Goal: Task Accomplishment & Management: Use online tool/utility

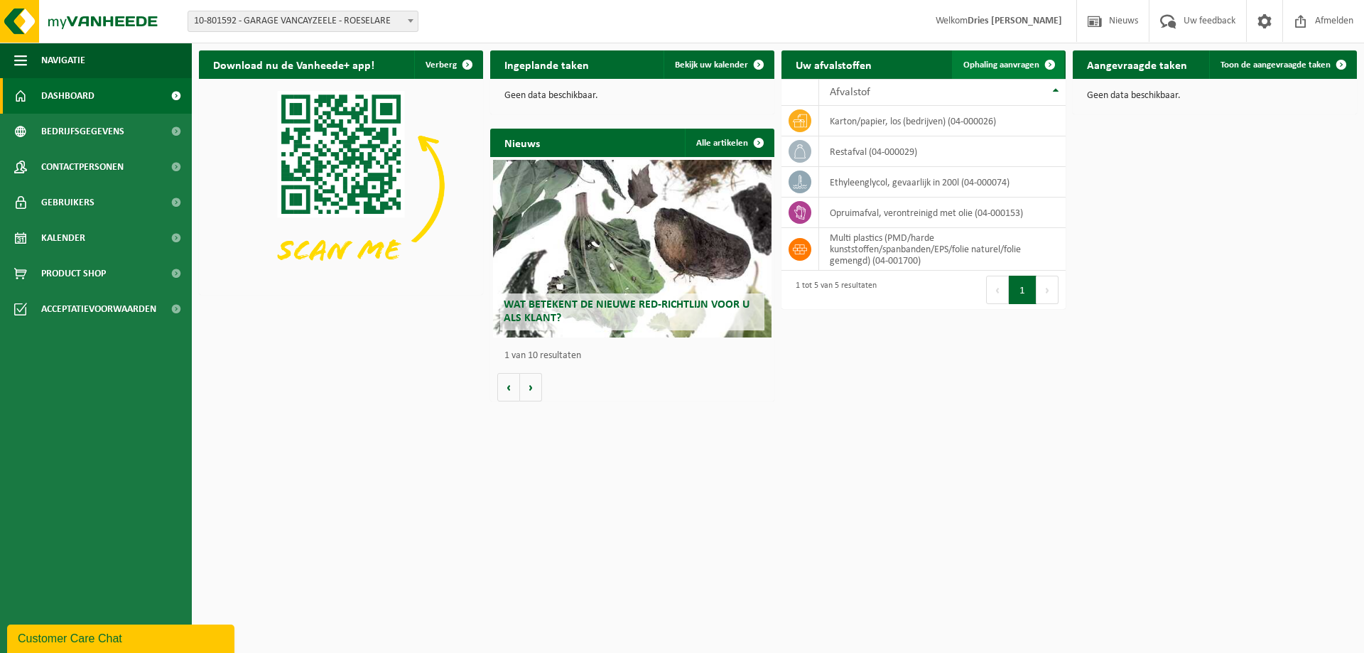
click at [982, 70] on span "Ophaling aanvragen" at bounding box center [1001, 64] width 76 height 9
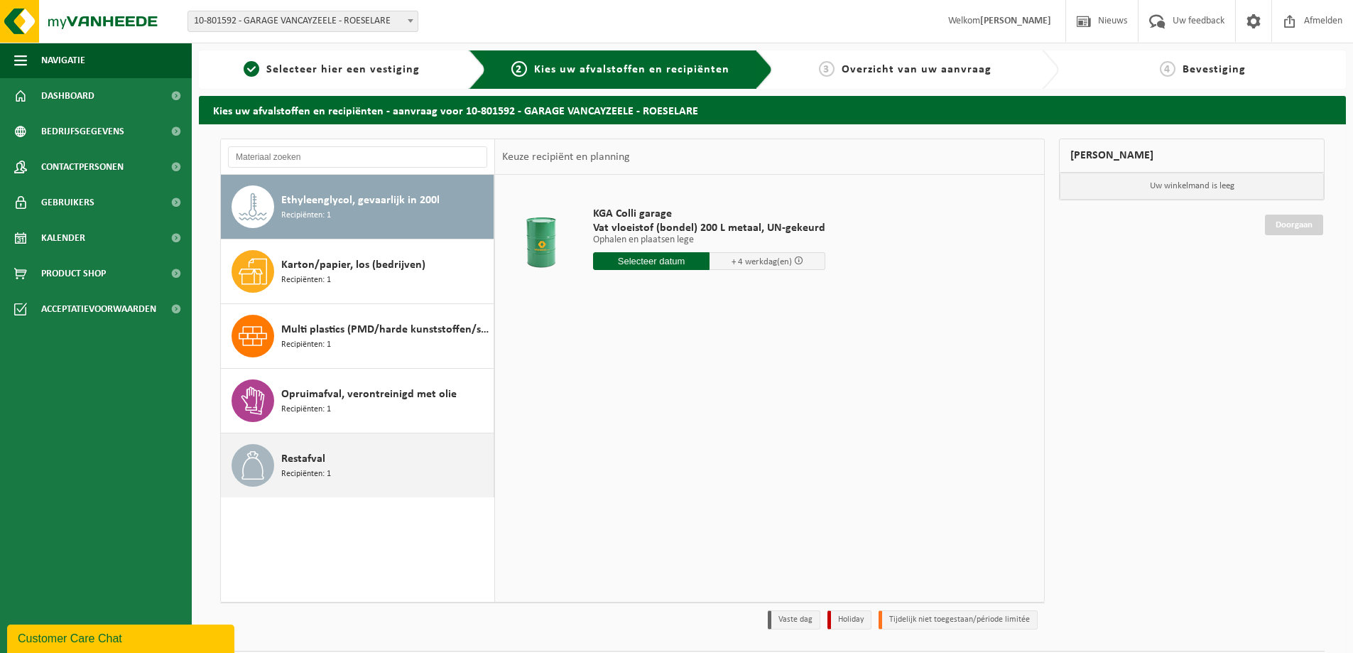
click at [310, 462] on span "Restafval" at bounding box center [303, 458] width 44 height 17
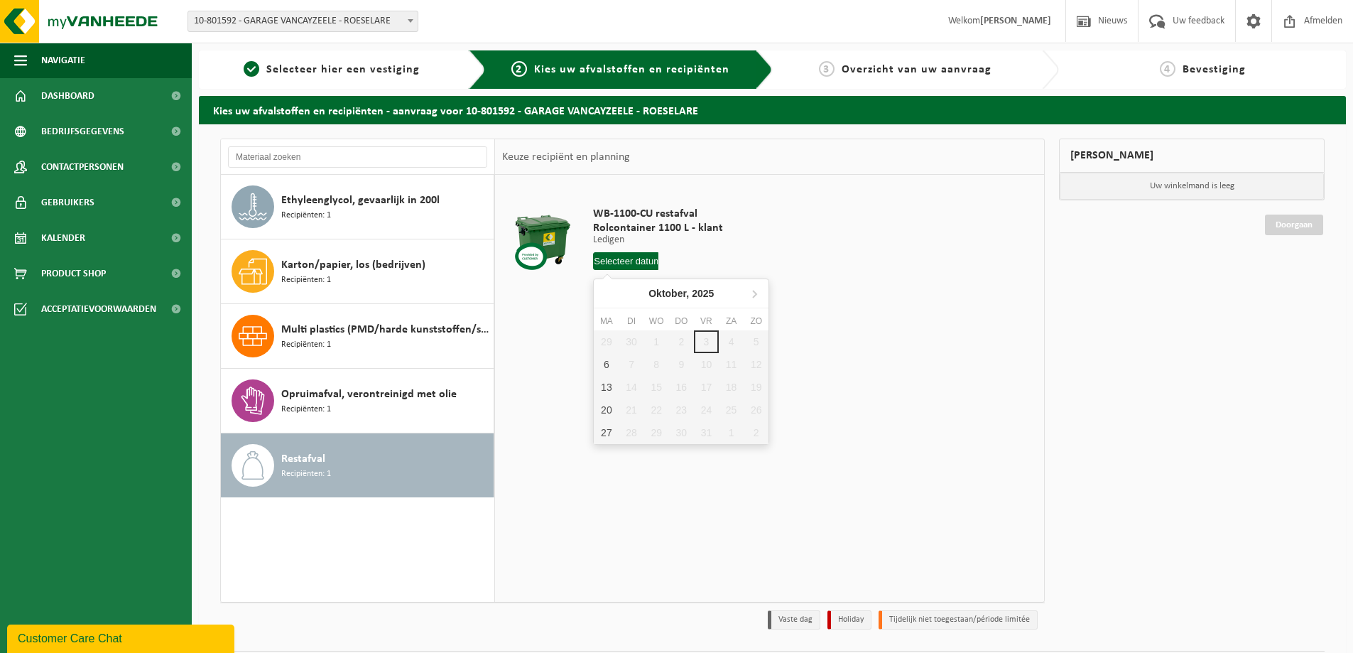
click at [624, 266] on input "text" at bounding box center [625, 261] width 65 height 18
click at [602, 370] on div "6" at bounding box center [606, 364] width 25 height 23
type input "Van 2025-10-06"
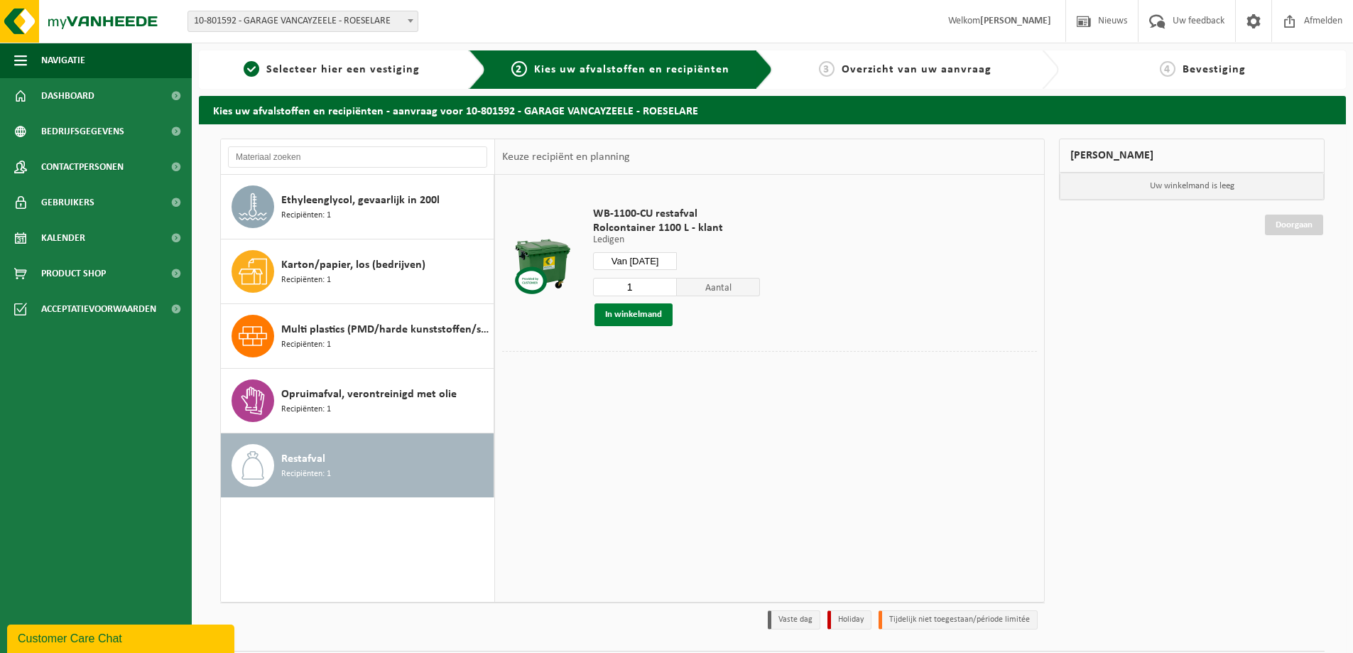
click at [627, 320] on button "In winkelmand" at bounding box center [634, 314] width 78 height 23
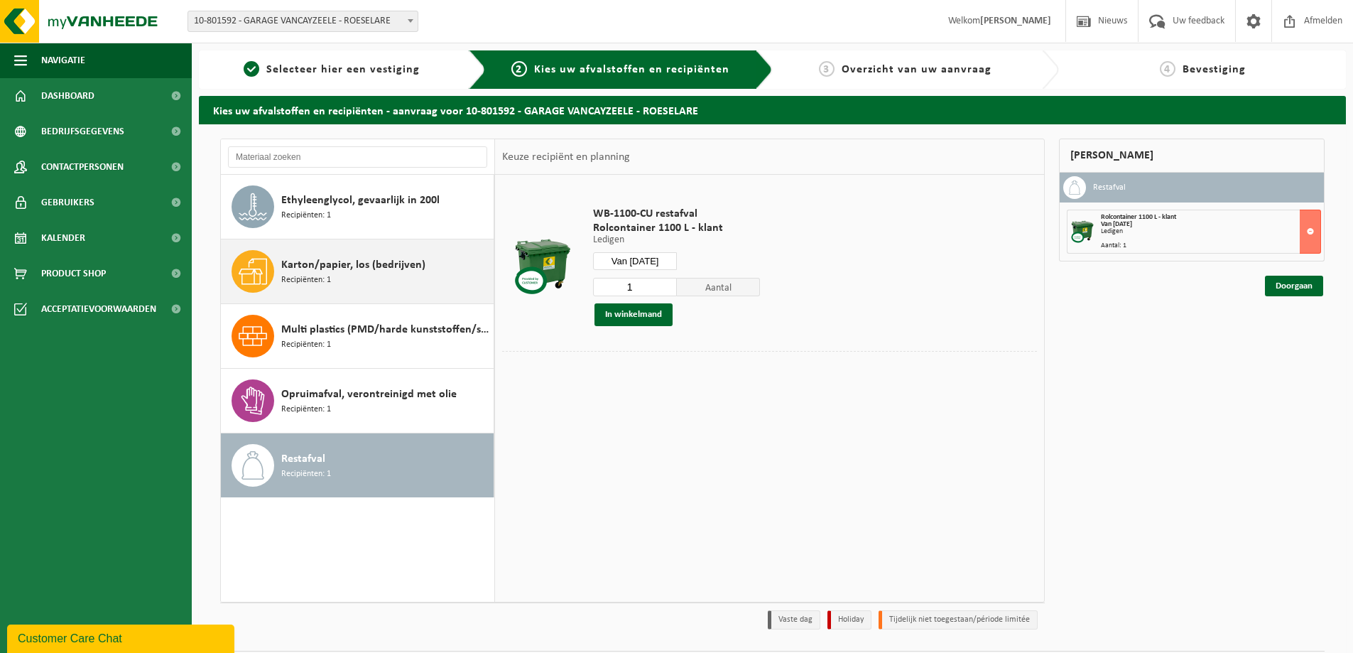
click at [339, 269] on span "Karton/papier, los (bedrijven)" at bounding box center [353, 264] width 144 height 17
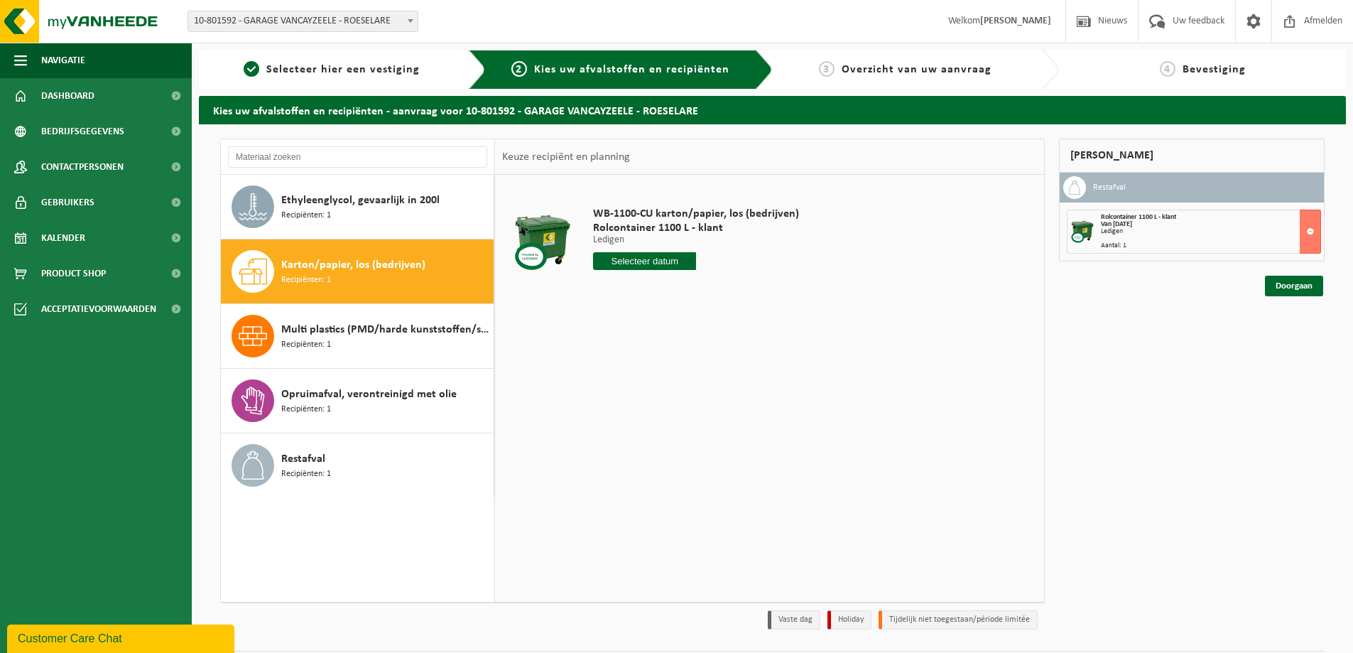
click at [641, 261] on input "text" at bounding box center [644, 261] width 103 height 18
click at [607, 364] on div "6" at bounding box center [606, 364] width 25 height 23
type input "Van 2025-10-06"
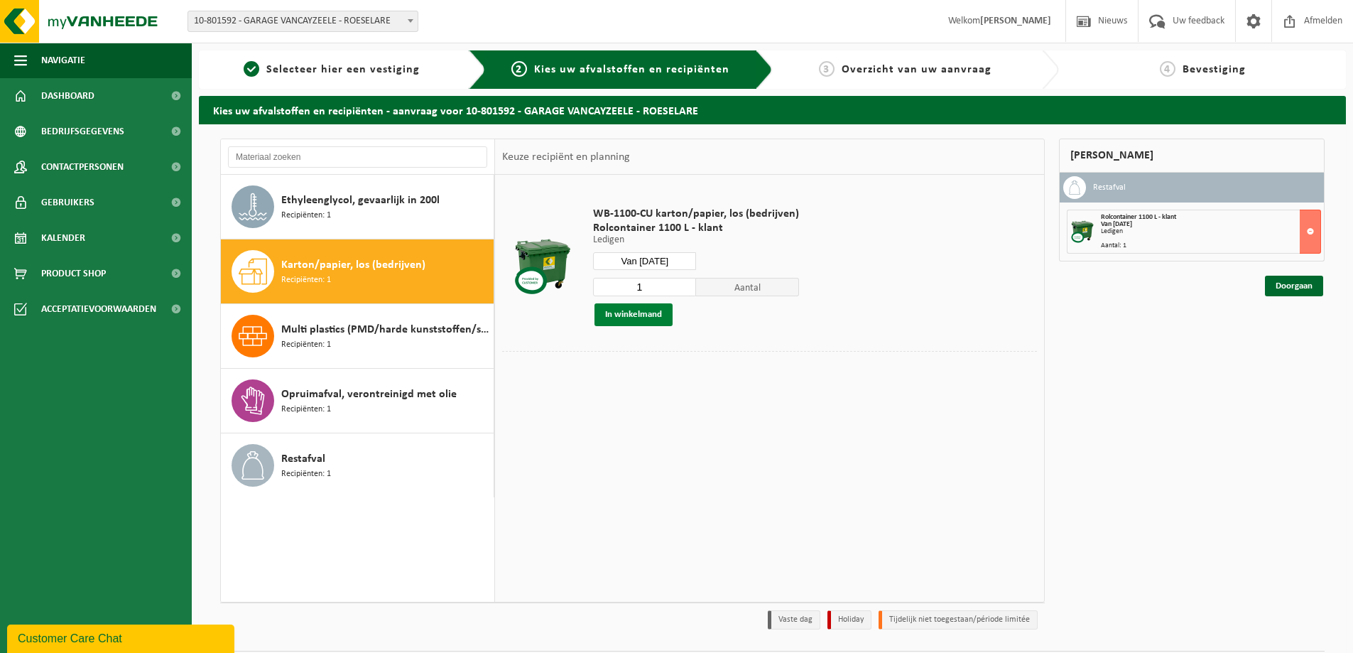
click at [639, 307] on button "In winkelmand" at bounding box center [634, 314] width 78 height 23
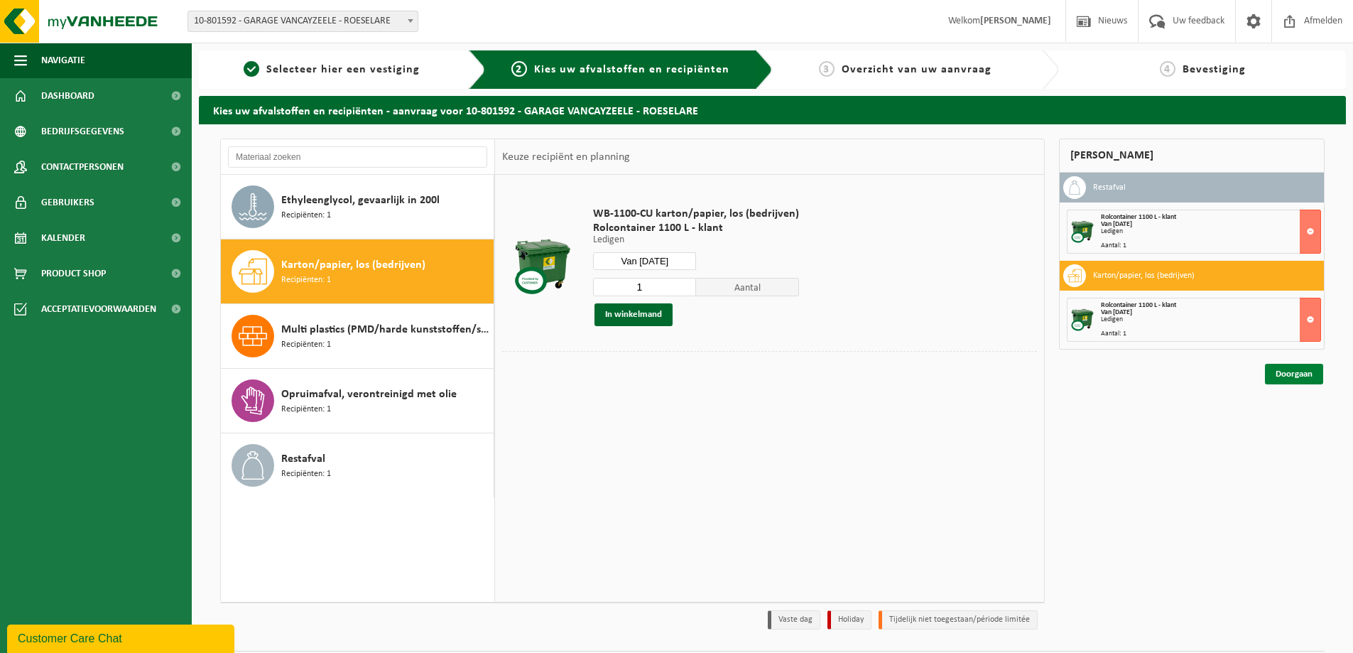
click at [1293, 374] on link "Doorgaan" at bounding box center [1294, 374] width 58 height 21
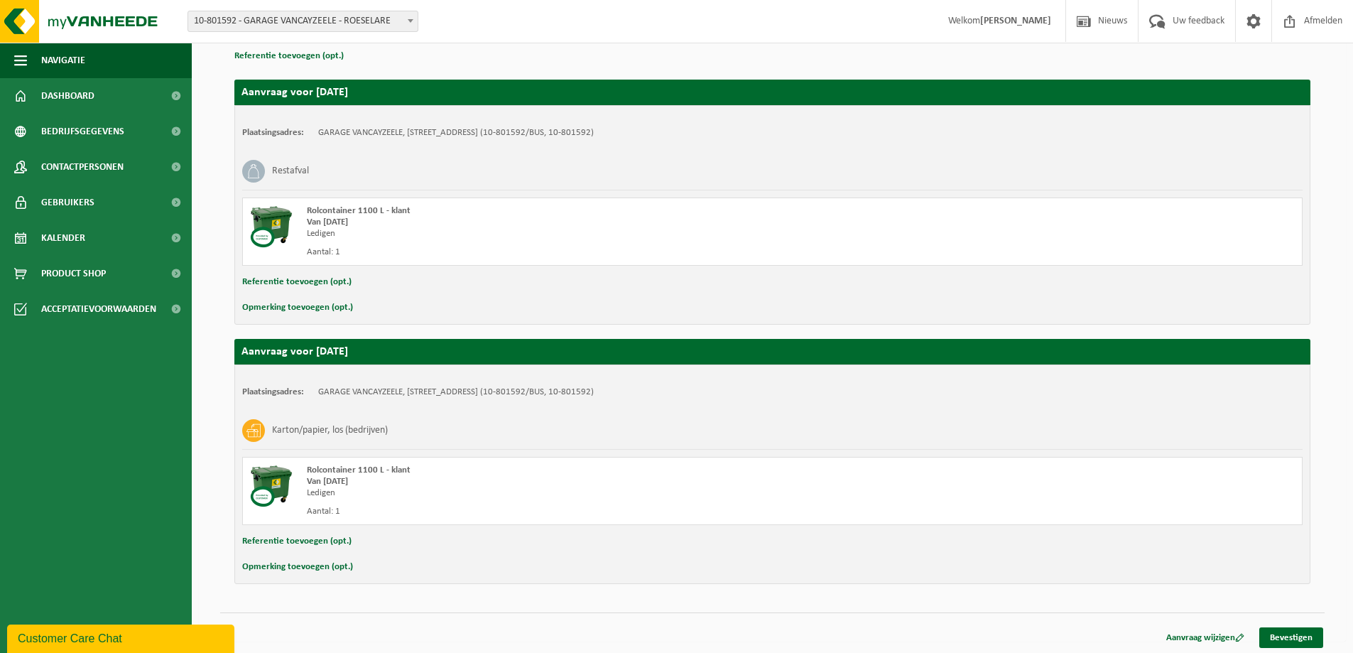
scroll to position [216, 0]
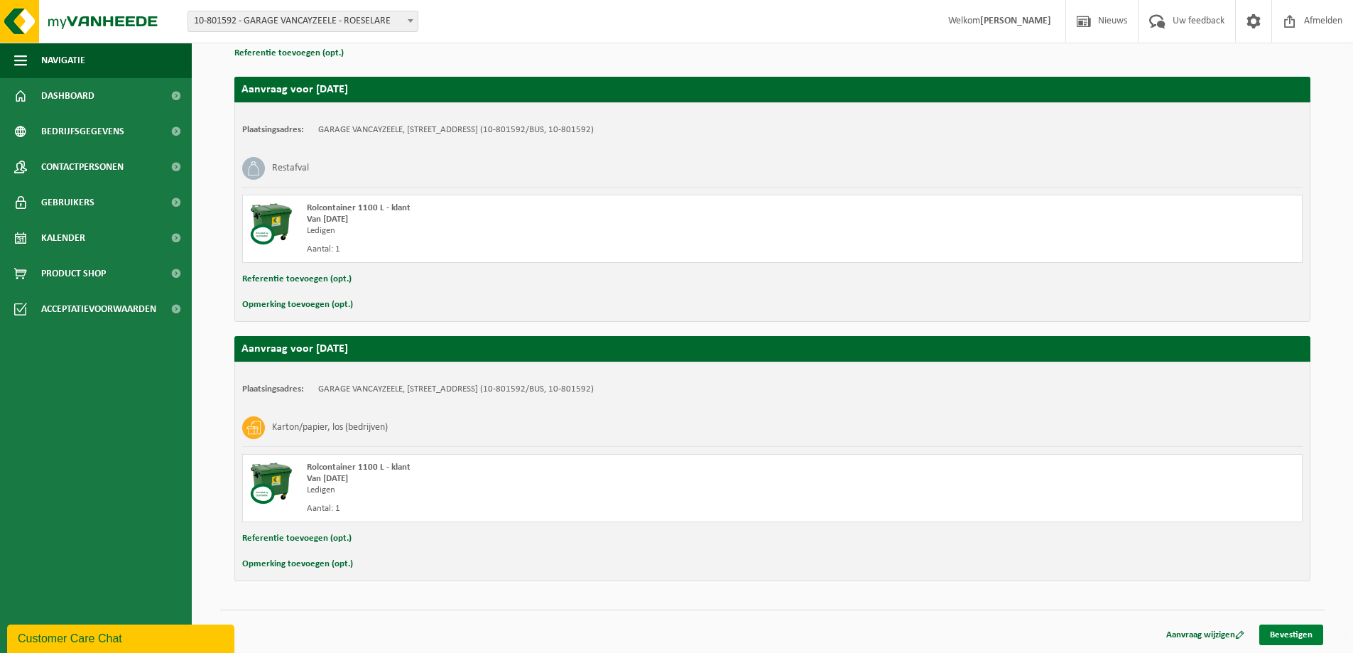
click at [1306, 630] on link "Bevestigen" at bounding box center [1291, 634] width 64 height 21
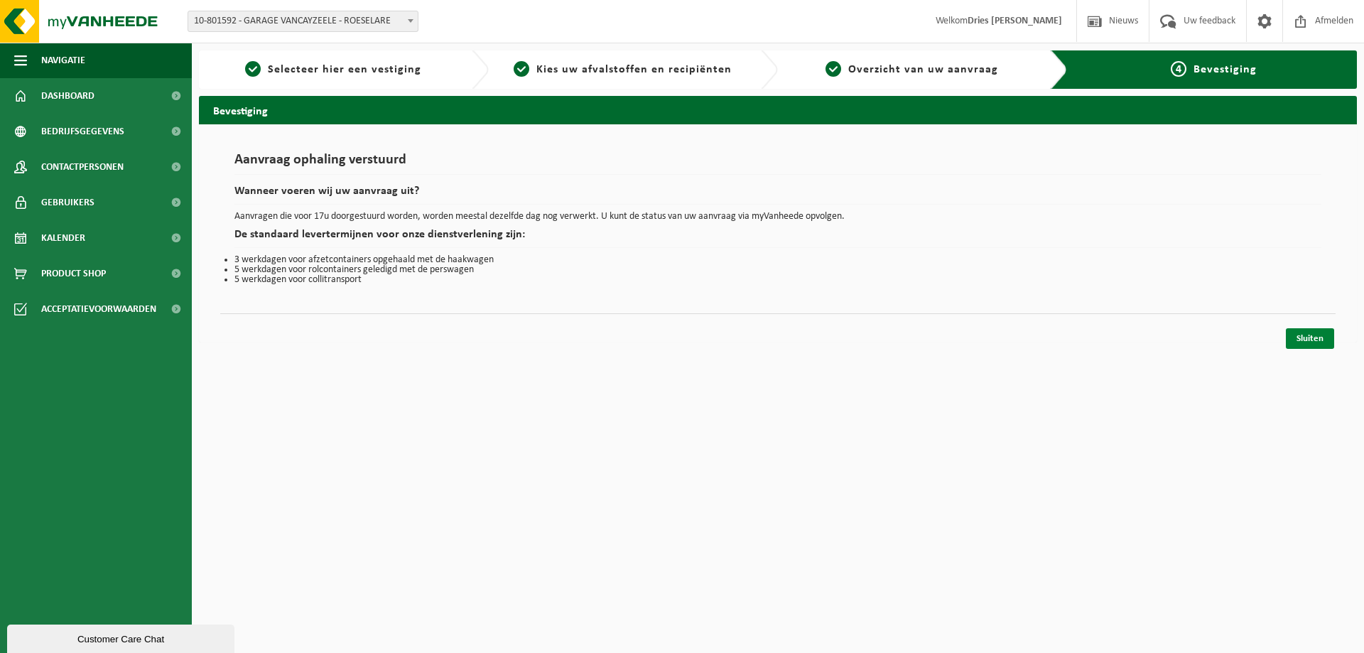
click at [1323, 337] on link "Sluiten" at bounding box center [1310, 338] width 48 height 21
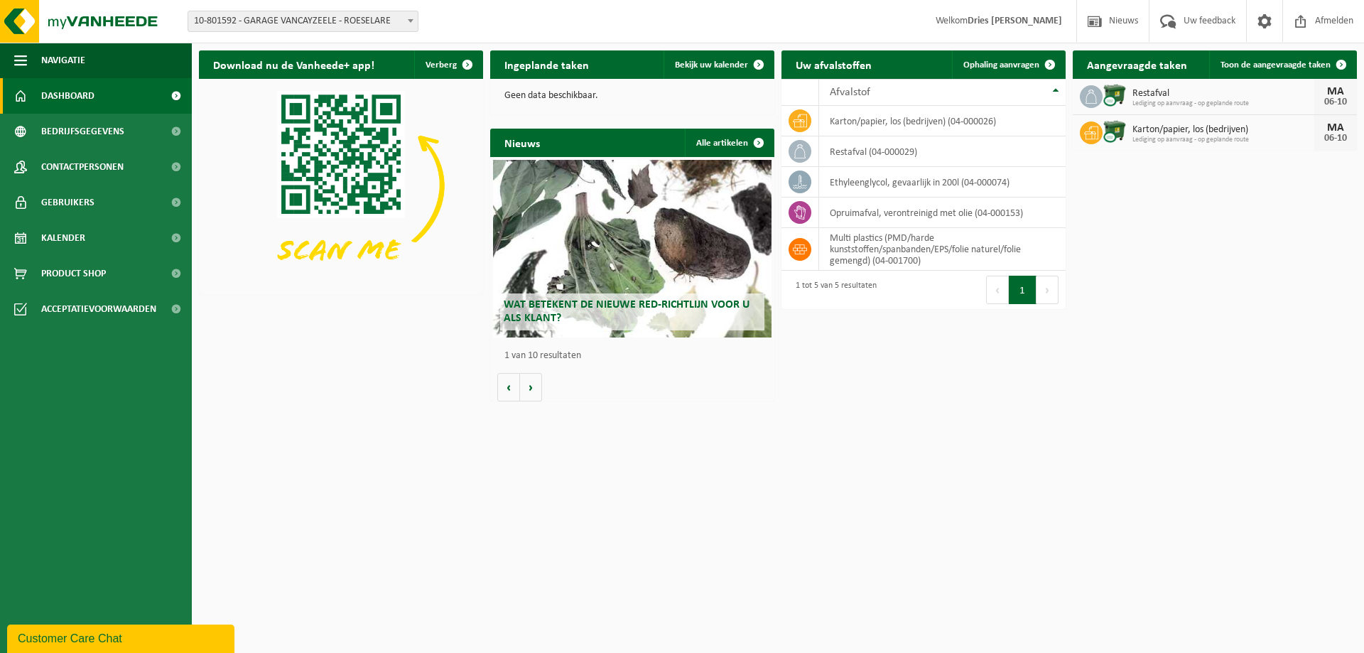
click at [76, 94] on span "Dashboard" at bounding box center [67, 96] width 53 height 36
click at [65, 94] on span "Dashboard" at bounding box center [67, 96] width 53 height 36
click at [77, 98] on span "Dashboard" at bounding box center [67, 96] width 53 height 36
